Goal: Transaction & Acquisition: Obtain resource

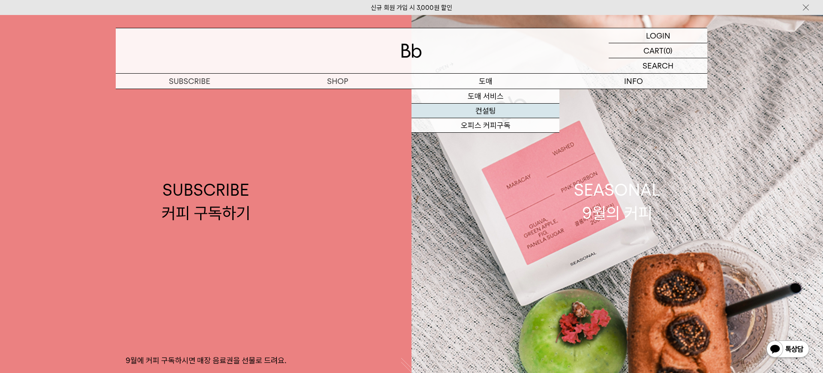
click at [494, 108] on link "컨설팅" at bounding box center [486, 111] width 148 height 15
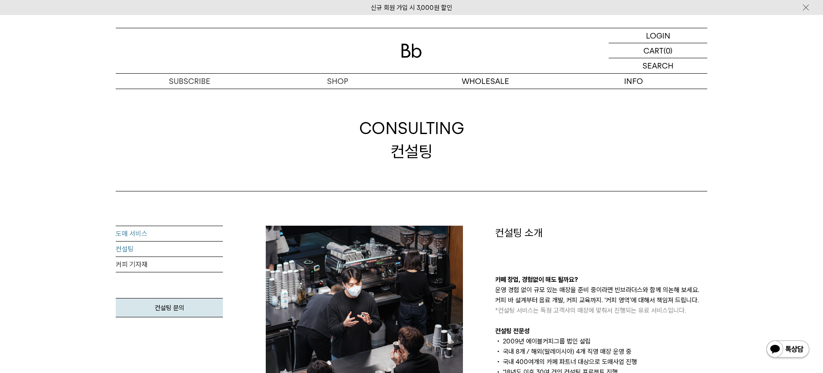
click at [147, 233] on link "도매 서비스" at bounding box center [169, 233] width 107 height 15
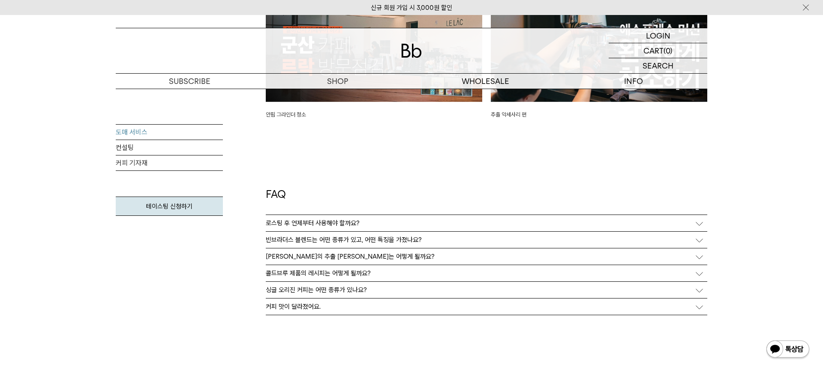
scroll to position [2123, 0]
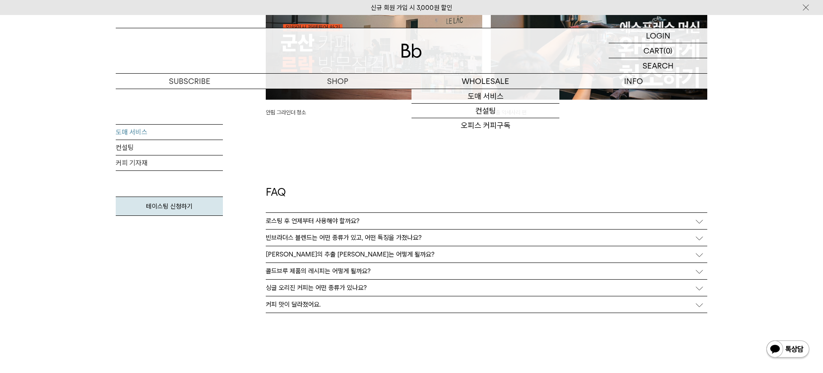
drag, startPoint x: 485, startPoint y: 60, endPoint x: 502, endPoint y: 88, distance: 33.7
click at [486, 60] on div at bounding box center [412, 50] width 592 height 45
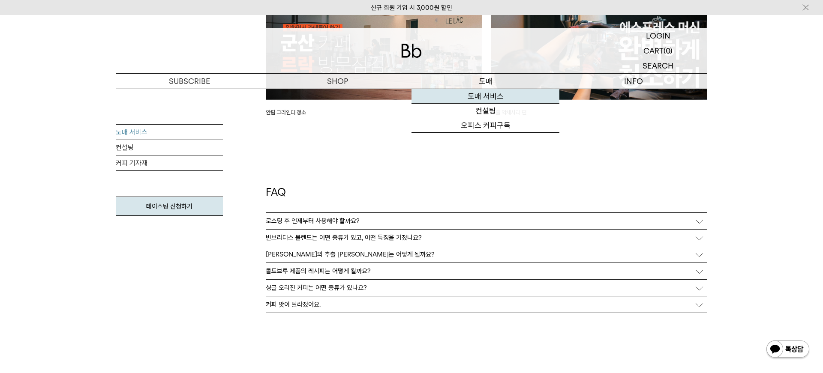
click at [487, 94] on link "도매 서비스" at bounding box center [486, 96] width 148 height 15
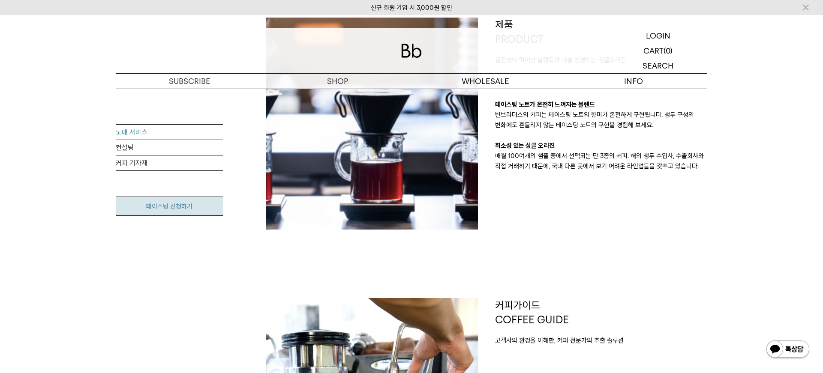
scroll to position [209, 0]
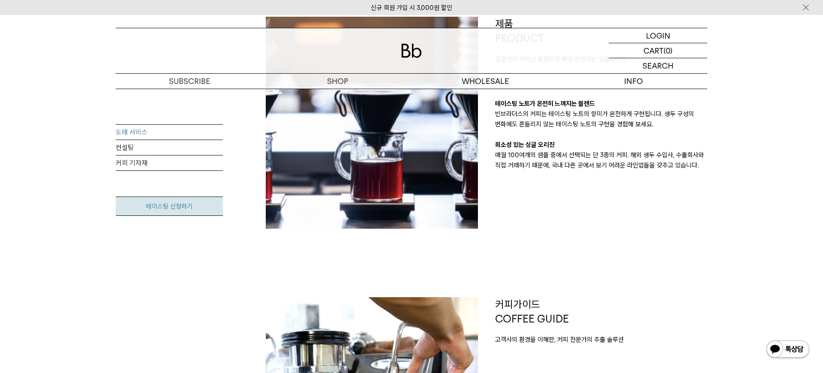
click at [156, 198] on link "테이스팅 신청하기" at bounding box center [169, 206] width 107 height 19
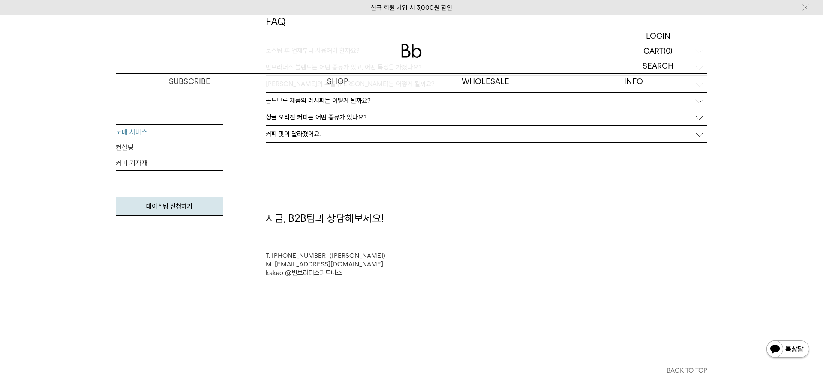
scroll to position [2294, 0]
